Goal: Information Seeking & Learning: Learn about a topic

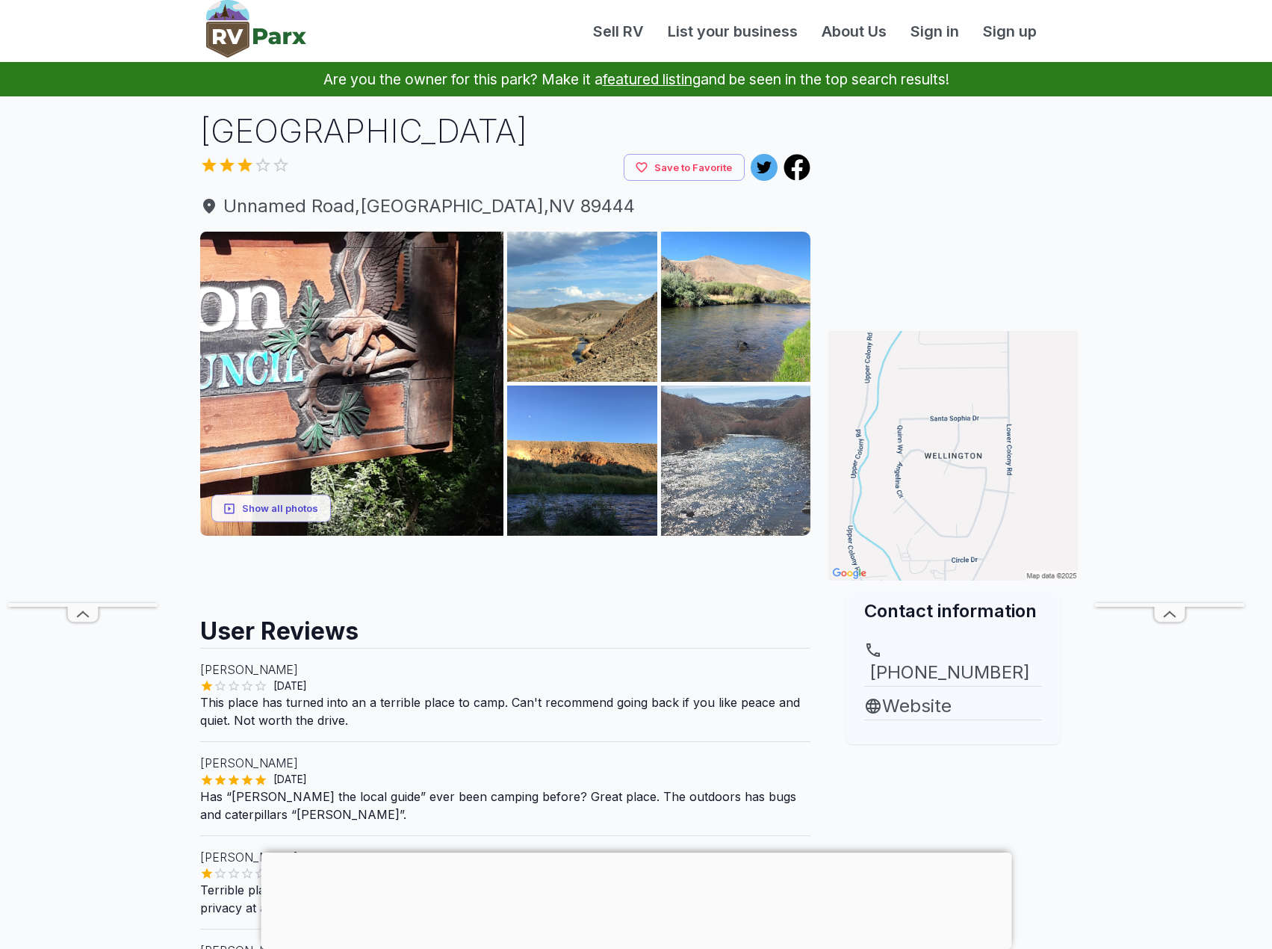
click at [713, 449] on img at bounding box center [736, 460] width 150 height 150
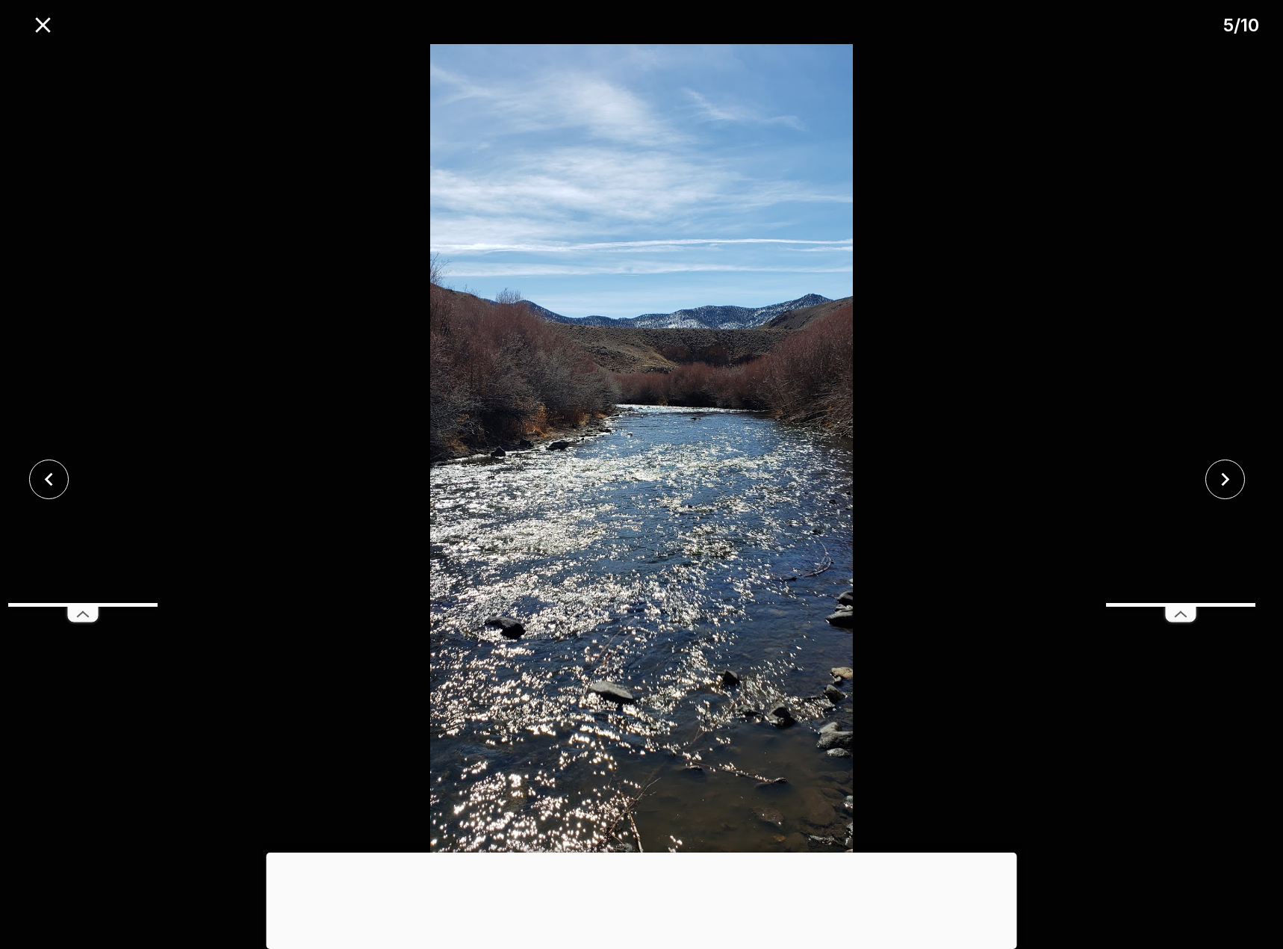
click at [637, 852] on div at bounding box center [642, 852] width 751 height 0
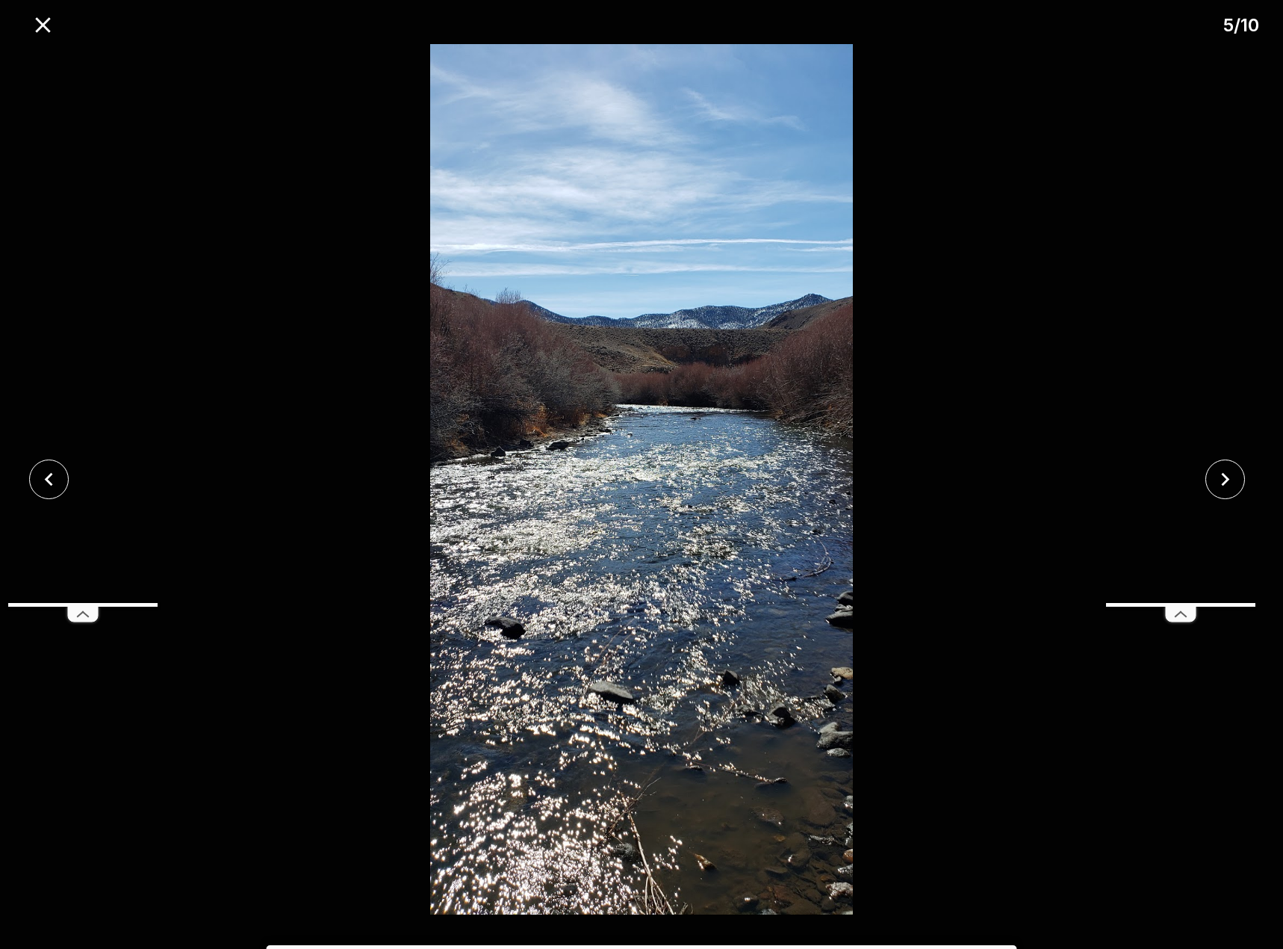
click at [1179, 614] on line at bounding box center [1178, 614] width 5 height 4
click at [1224, 480] on icon "close" at bounding box center [1225, 479] width 26 height 26
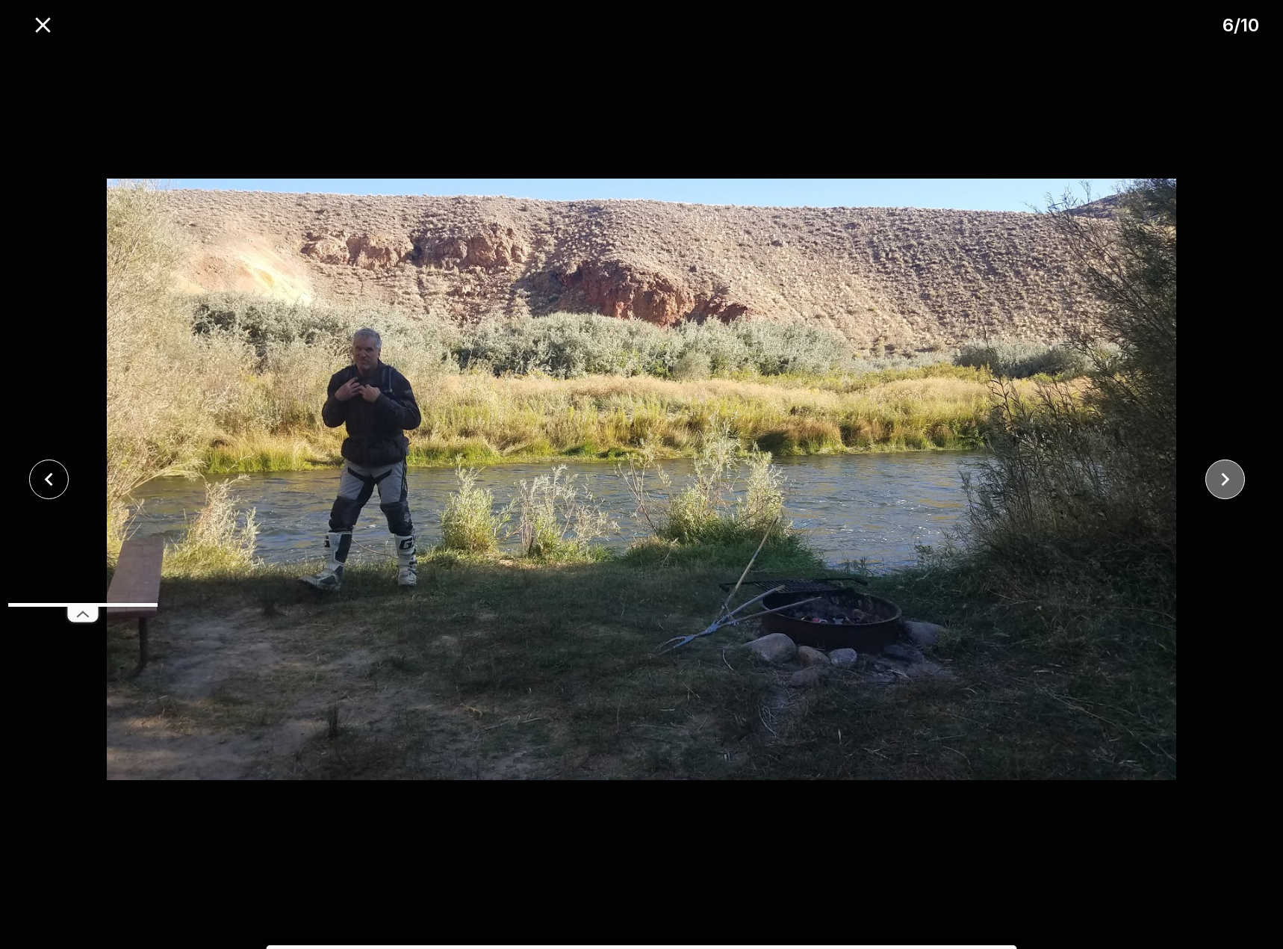
click at [1226, 480] on icon "close" at bounding box center [1225, 479] width 8 height 13
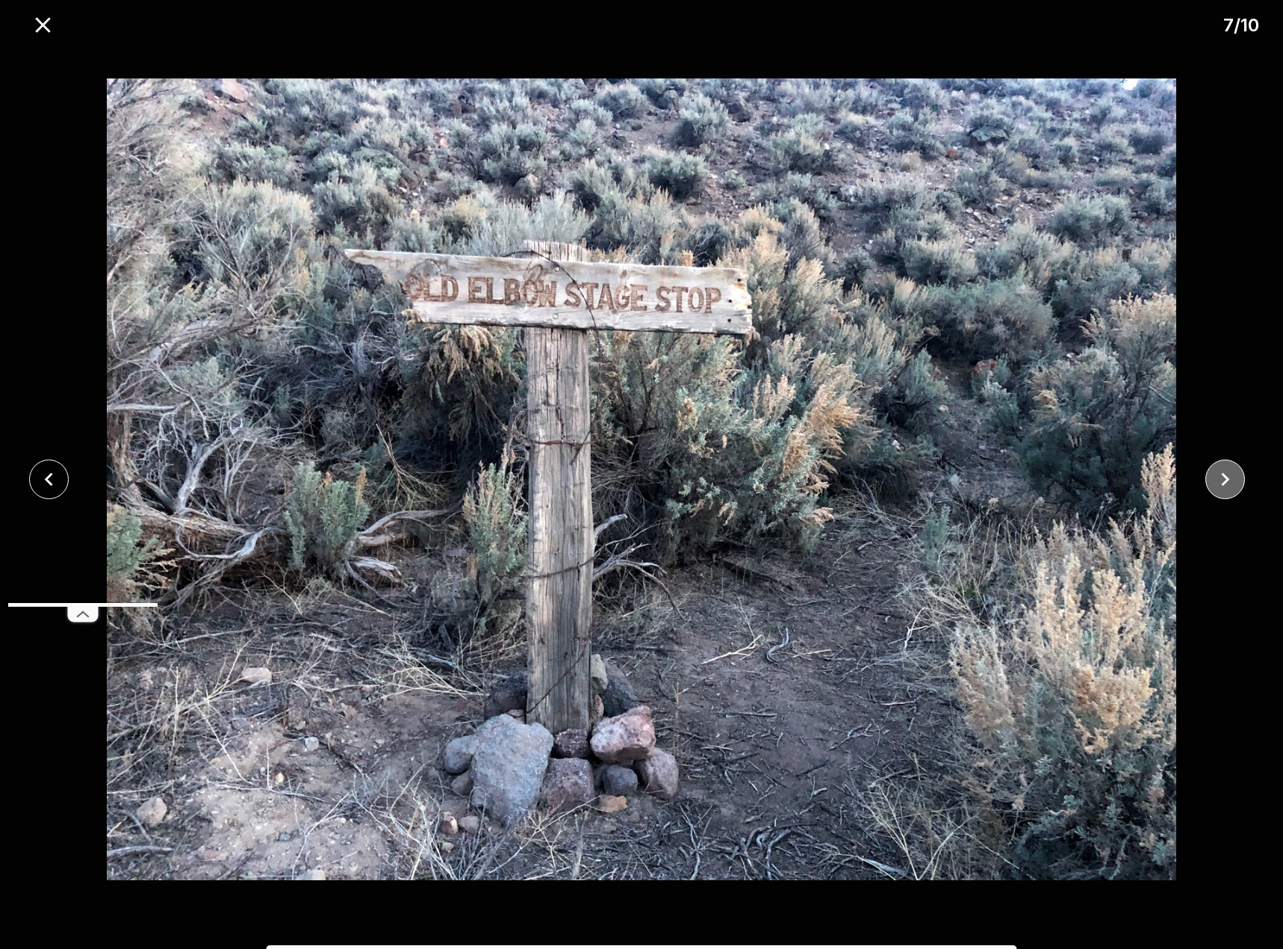
click at [1226, 480] on icon "close" at bounding box center [1225, 479] width 8 height 13
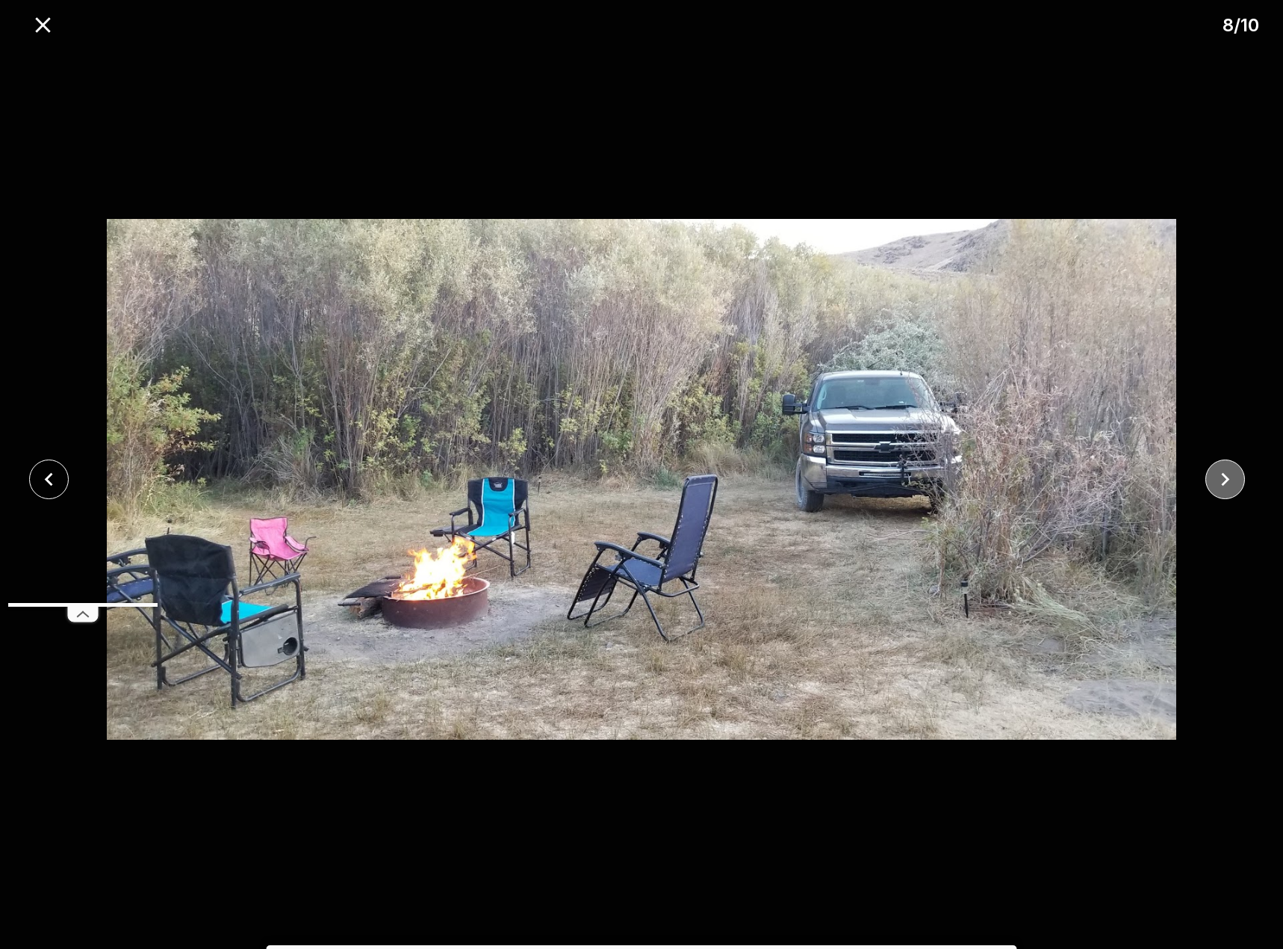
click at [1244, 486] on button "close" at bounding box center [1226, 479] width 40 height 40
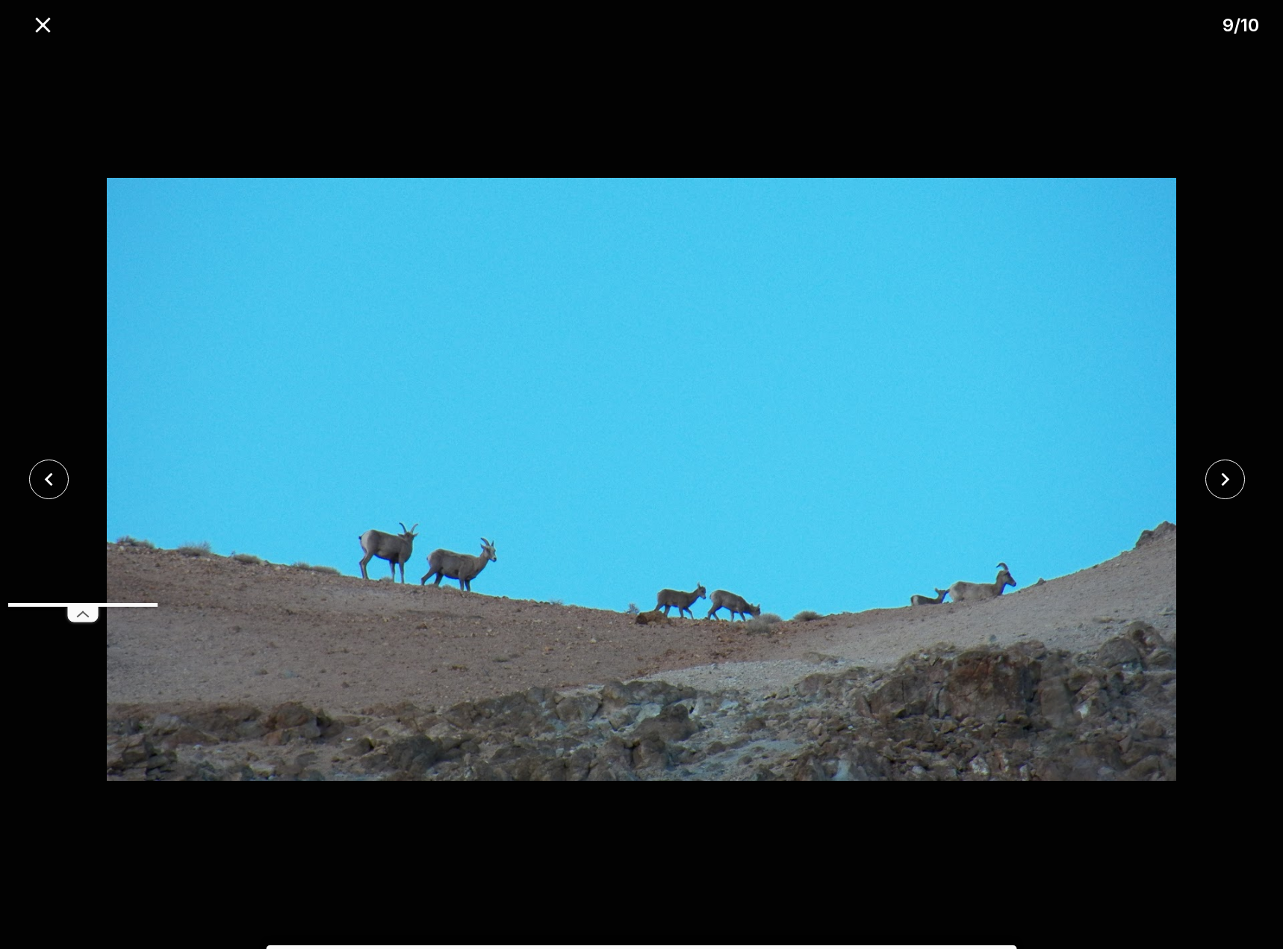
click at [1222, 488] on icon "close" at bounding box center [1225, 479] width 26 height 26
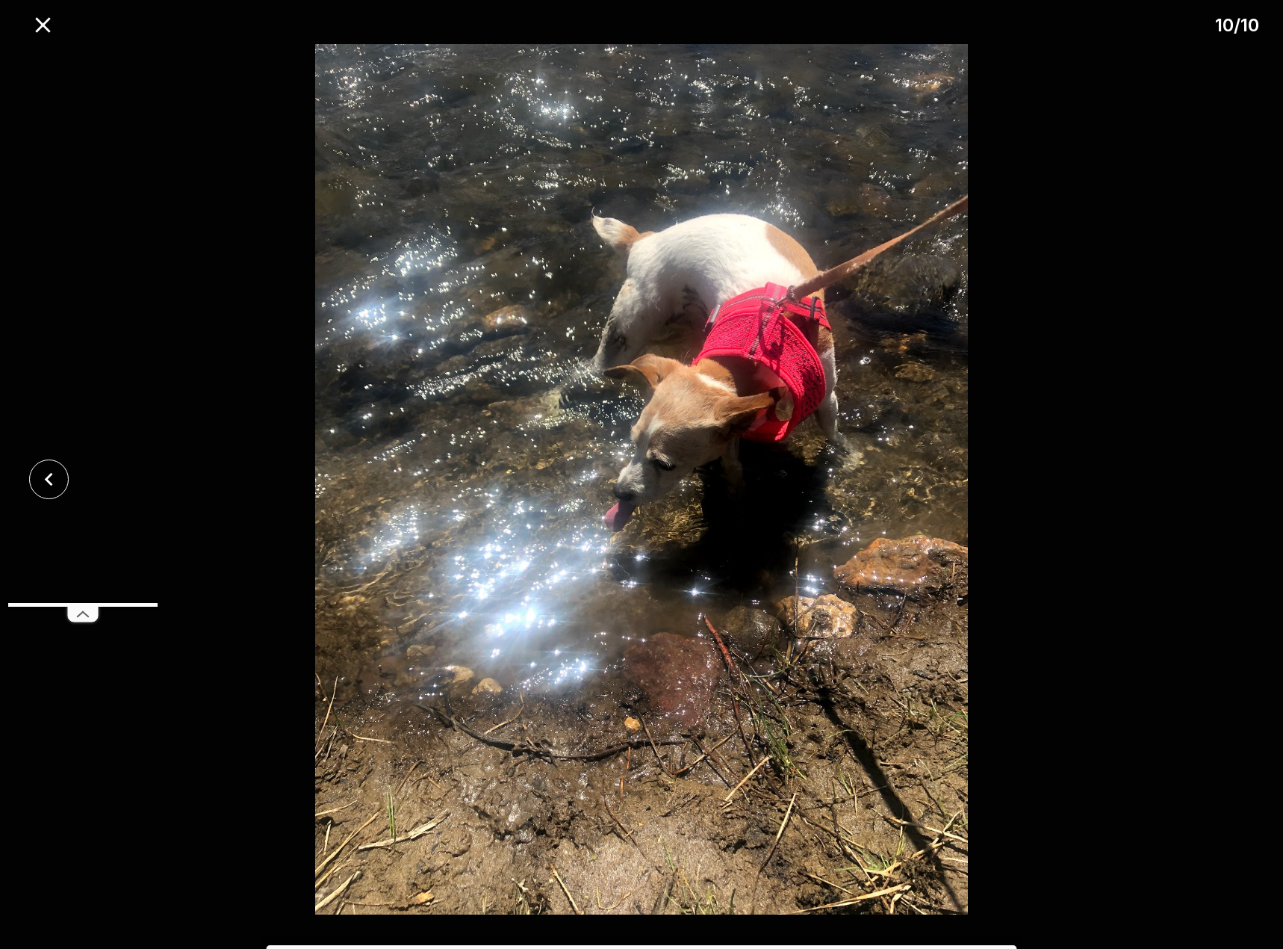
click at [1222, 488] on div at bounding box center [641, 479] width 1283 height 870
click at [45, 25] on icon "close" at bounding box center [42, 24] width 15 height 15
